Goal: Task Accomplishment & Management: Complete application form

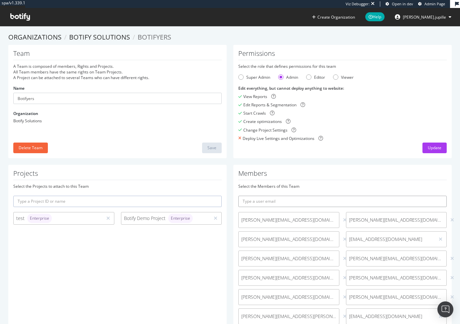
click at [267, 200] on input "text" at bounding box center [342, 201] width 208 height 11
paste input ".ouldbouzid@botify.com"
type input "sara.ouldbouzid@botify.com"
click at [439, 201] on icon "submit" at bounding box center [441, 201] width 5 height 4
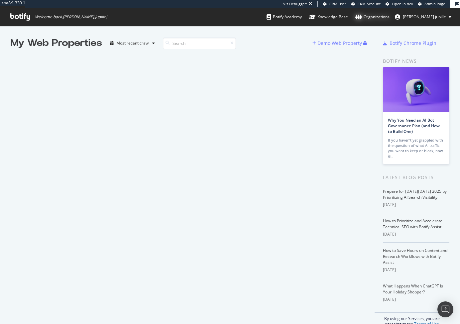
click at [386, 20] on div "Organizations" at bounding box center [372, 17] width 34 height 7
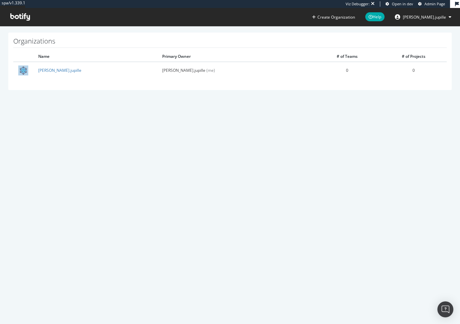
click at [423, 4] on link "Admin Page" at bounding box center [431, 3] width 27 height 5
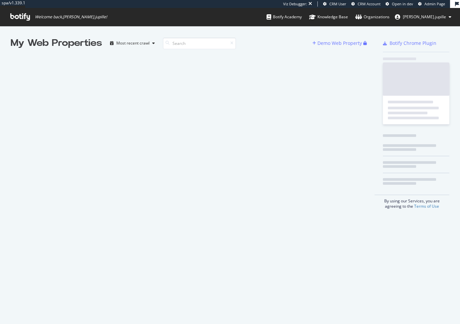
scroll to position [319, 450]
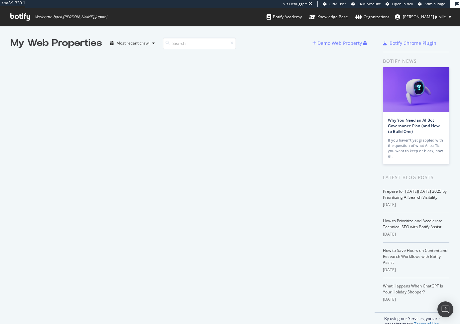
click at [445, 17] on span "[PERSON_NAME].jupille" at bounding box center [424, 17] width 43 height 6
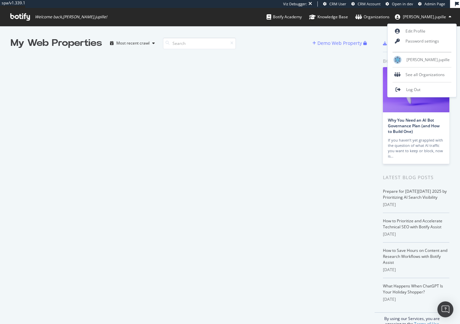
click at [439, 16] on span "[PERSON_NAME].jupille" at bounding box center [424, 17] width 43 height 6
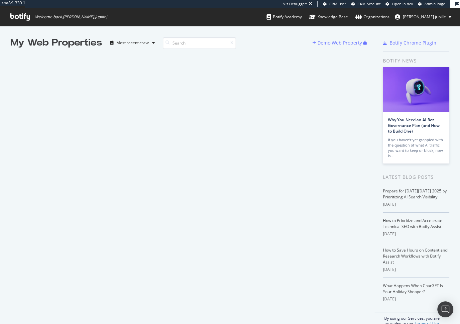
scroll to position [0, 0]
click at [389, 16] on div "Organizations" at bounding box center [372, 17] width 34 height 7
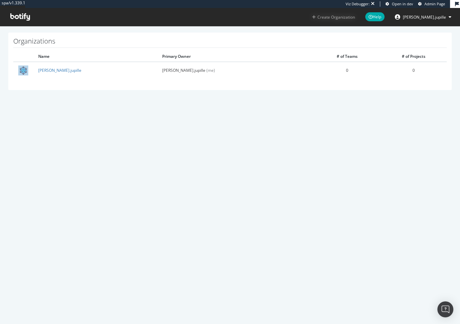
click at [352, 20] on button "Create Organization" at bounding box center [334, 17] width 44 height 6
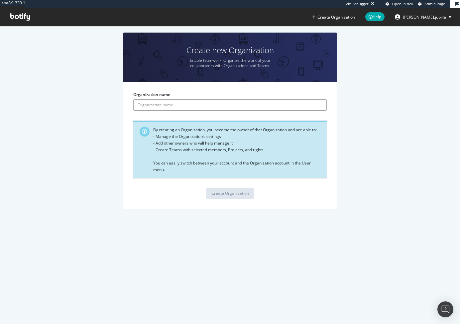
click at [205, 109] on input "Organization name" at bounding box center [229, 104] width 193 height 11
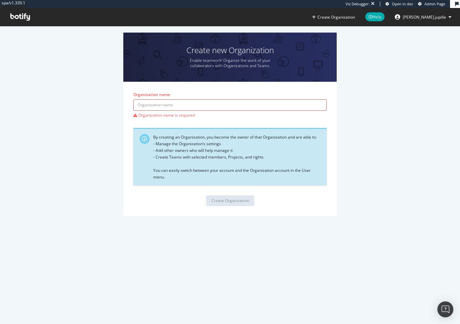
click at [247, 106] on input "Organization name" at bounding box center [229, 104] width 193 height 11
paste input "[PERSON_NAME][EMAIL_ADDRESS][DOMAIN_NAME]"
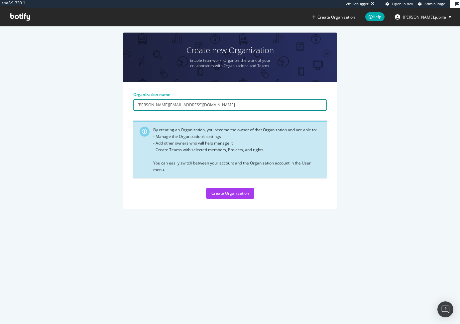
drag, startPoint x: 201, startPoint y: 103, endPoint x: 165, endPoint y: 102, distance: 36.6
click at [165, 102] on input "sara.ouldbouzid@botify.com" at bounding box center [229, 104] width 193 height 11
drag, startPoint x: 165, startPoint y: 102, endPoint x: 168, endPoint y: 101, distance: 3.5
click at [168, 101] on input "sara.ouldbouzid@botify.com" at bounding box center [229, 104] width 193 height 11
drag, startPoint x: 206, startPoint y: 102, endPoint x: 166, endPoint y: 99, distance: 40.3
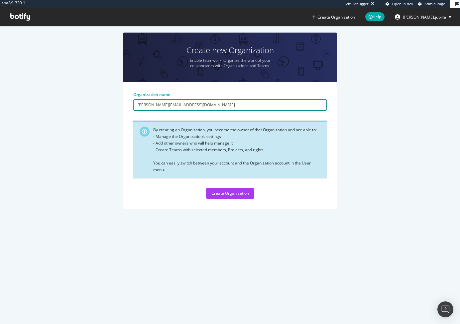
click at [166, 99] on input "sara.ouldbouzid@botify.com" at bounding box center [229, 104] width 193 height 11
type input "sara.ouldbouzid-org"
click at [214, 193] on div "Create Organization" at bounding box center [230, 193] width 38 height 6
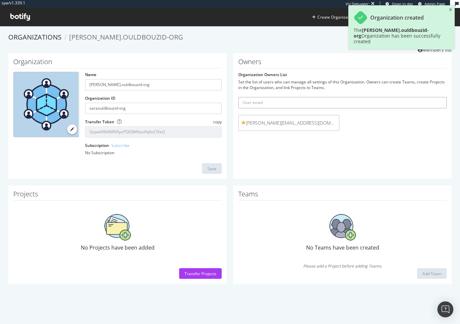
click at [267, 102] on input "text" at bounding box center [342, 102] width 208 height 11
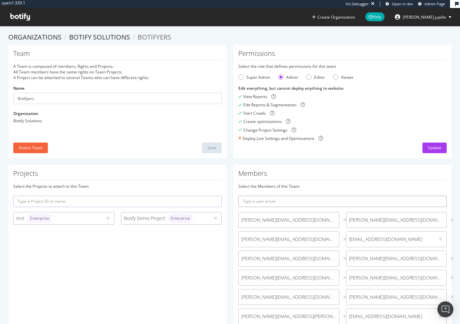
click at [267, 200] on input "text" at bounding box center [342, 201] width 208 height 11
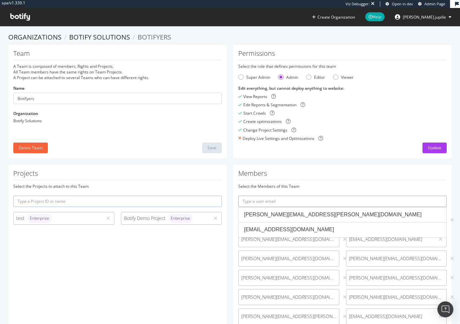
paste input "46899"
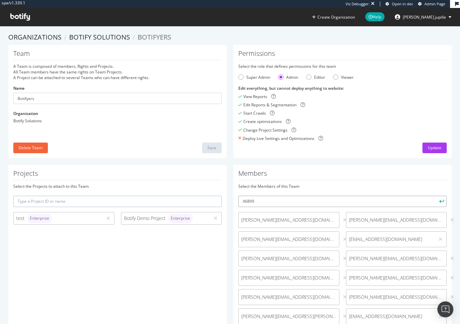
paste input "lee.dunn@botify.com"
type input "lee.dunn@botify.com"
click at [436, 205] on button "submit" at bounding box center [440, 201] width 11 height 11
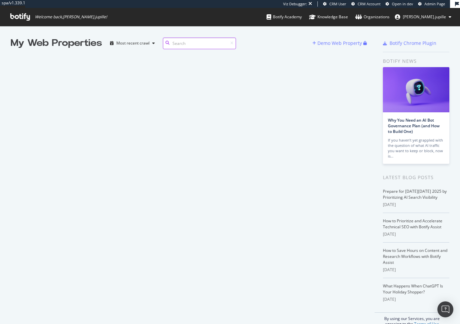
scroll to position [5, 5]
click at [384, 18] on div "Organizations" at bounding box center [372, 17] width 34 height 7
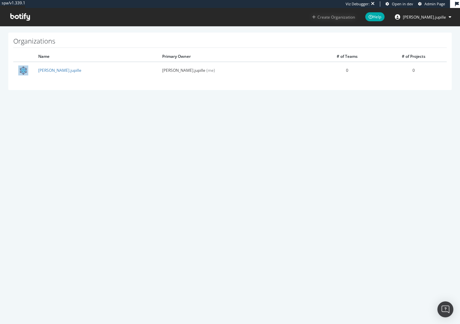
click at [347, 17] on button "Create Organization" at bounding box center [334, 17] width 44 height 6
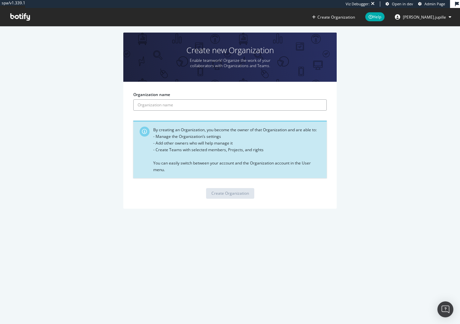
click at [173, 106] on input "Organization name" at bounding box center [229, 104] width 193 height 11
type input "[PERSON_NAME].[PERSON_NAME]-org"
click at [211, 193] on div "Create Organization" at bounding box center [230, 193] width 38 height 6
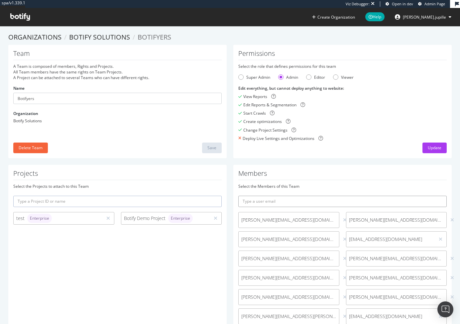
click at [296, 201] on input "text" at bounding box center [342, 201] width 208 height 11
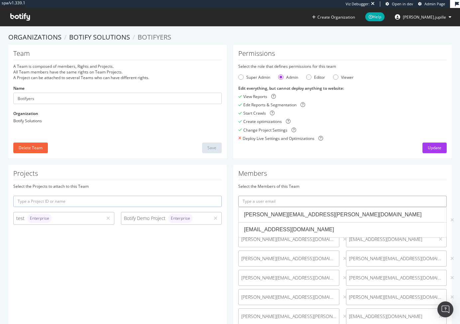
paste input "46901"
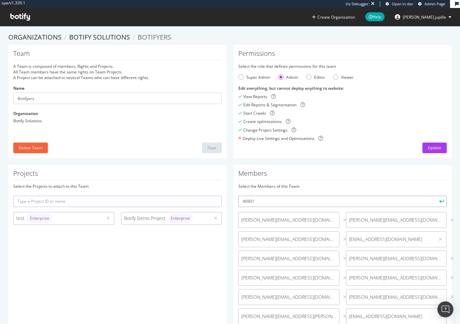
paste input "[EMAIL_ADDRESS][DOMAIN_NAME]"
type input "[EMAIL_ADDRESS][DOMAIN_NAME]"
click at [439, 202] on button "submit" at bounding box center [440, 201] width 11 height 11
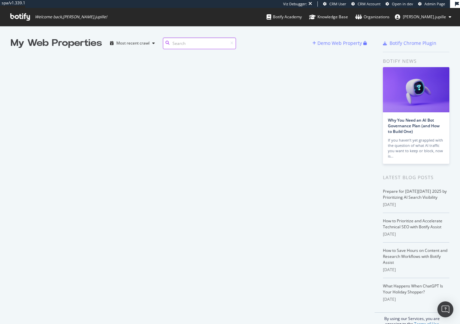
scroll to position [5, 5]
click at [383, 16] on div "Organizations" at bounding box center [372, 17] width 34 height 7
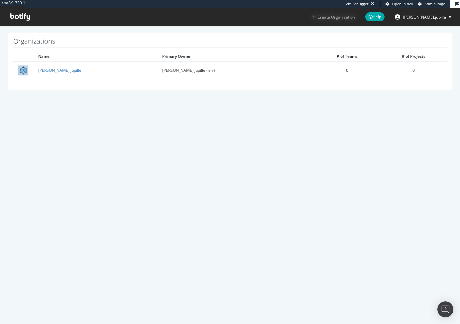
click at [355, 18] on button "Create Organization" at bounding box center [334, 17] width 44 height 6
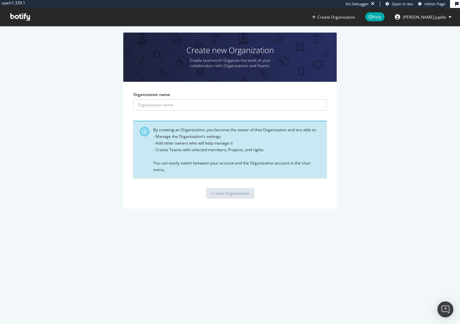
click at [179, 97] on div "Organization name" at bounding box center [229, 101] width 193 height 19
click at [182, 102] on input "Organization name" at bounding box center [229, 104] width 193 height 11
paste input "nesrine.moussi@botify.com"
drag, startPoint x: 196, startPoint y: 106, endPoint x: 170, endPoint y: 107, distance: 26.2
click at [177, 107] on input "nesrine.moussi@botify.com" at bounding box center [229, 104] width 193 height 11
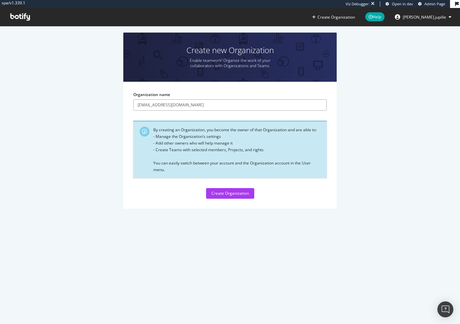
drag, startPoint x: 170, startPoint y: 107, endPoint x: 163, endPoint y: 106, distance: 6.4
click at [163, 106] on input "nesrine.moussi@botify.com" at bounding box center [229, 104] width 193 height 11
click at [167, 105] on input "nesrine.moussi@botify.com" at bounding box center [229, 104] width 193 height 11
drag, startPoint x: 165, startPoint y: 105, endPoint x: 283, endPoint y: 109, distance: 117.7
click at [283, 109] on input "nesrine.moussi@botify.com" at bounding box center [229, 104] width 193 height 11
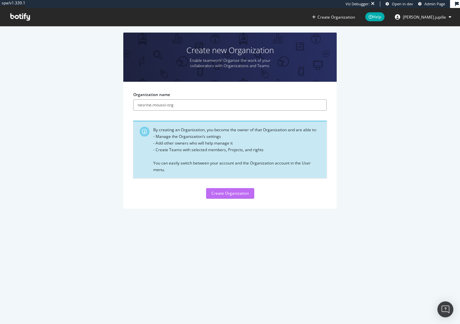
type input "nesrine.moussi-org"
click at [216, 193] on div "Create Organization" at bounding box center [230, 193] width 38 height 6
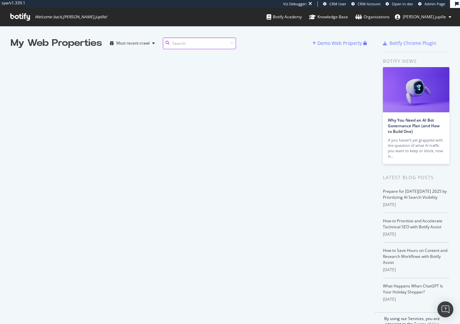
scroll to position [5, 5]
click at [389, 17] on div "Organizations" at bounding box center [372, 17] width 34 height 7
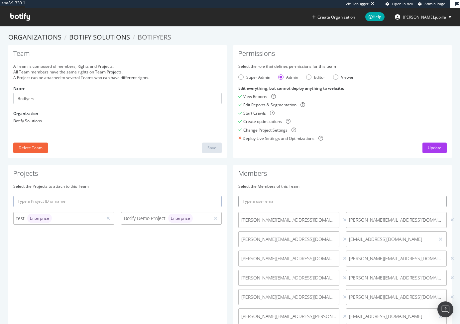
click at [310, 197] on input "text" at bounding box center [342, 201] width 208 height 11
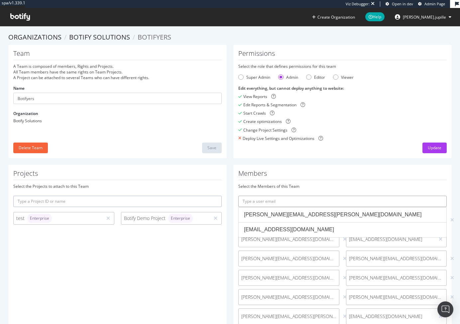
paste input "[PERSON_NAME][EMAIL_ADDRESS][DOMAIN_NAME]"
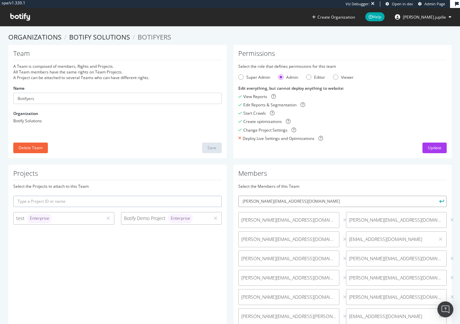
type input "[PERSON_NAME][EMAIL_ADDRESS][DOMAIN_NAME]"
click at [435, 203] on button "submit" at bounding box center [440, 201] width 11 height 11
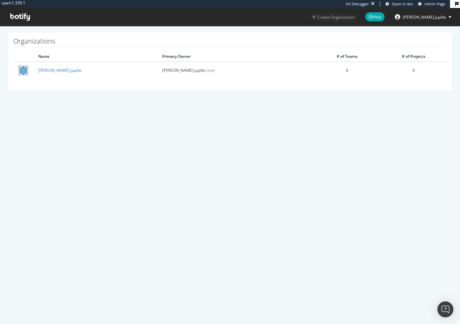
click at [349, 14] on button "Create Organization" at bounding box center [334, 17] width 44 height 6
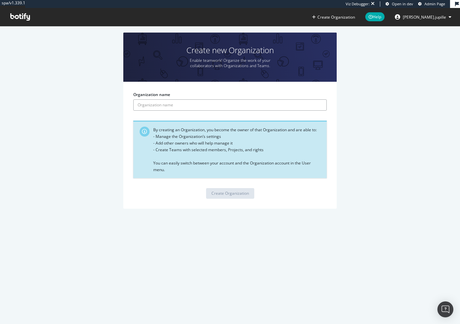
click at [179, 106] on input "Organization name" at bounding box center [229, 104] width 193 height 11
paste input "[PERSON_NAME][EMAIL_ADDRESS][DOMAIN_NAME]"
type input "[PERSON_NAME].goddess-org"
click at [206, 188] on button "Create Organization" at bounding box center [230, 193] width 48 height 11
